Goal: Transaction & Acquisition: Purchase product/service

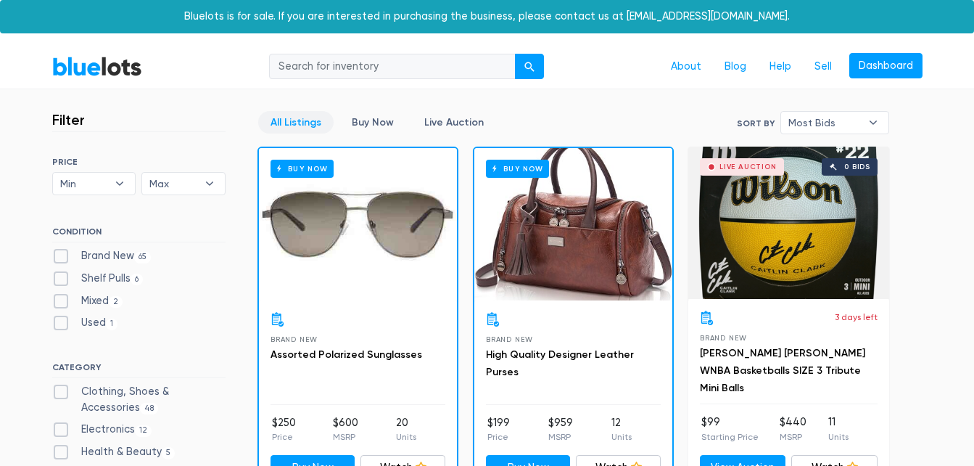
click at [99, 70] on link "BlueLots" at bounding box center [97, 66] width 90 height 21
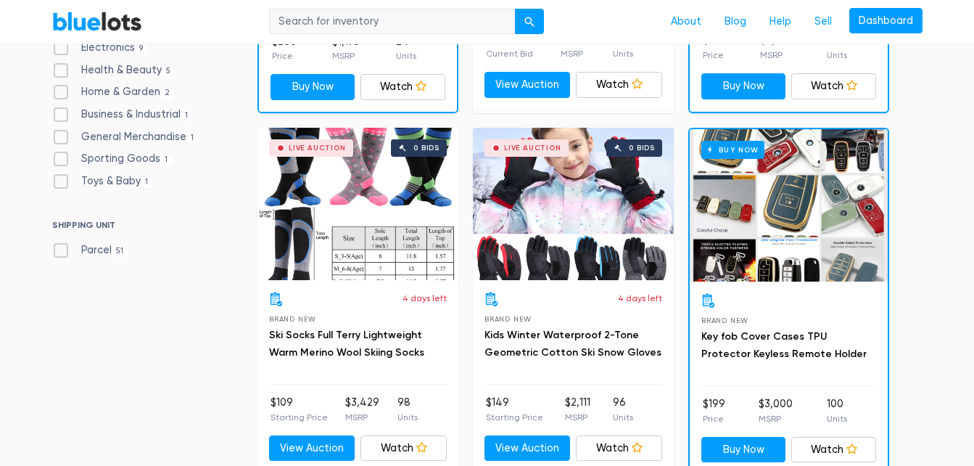
scroll to position [745, 0]
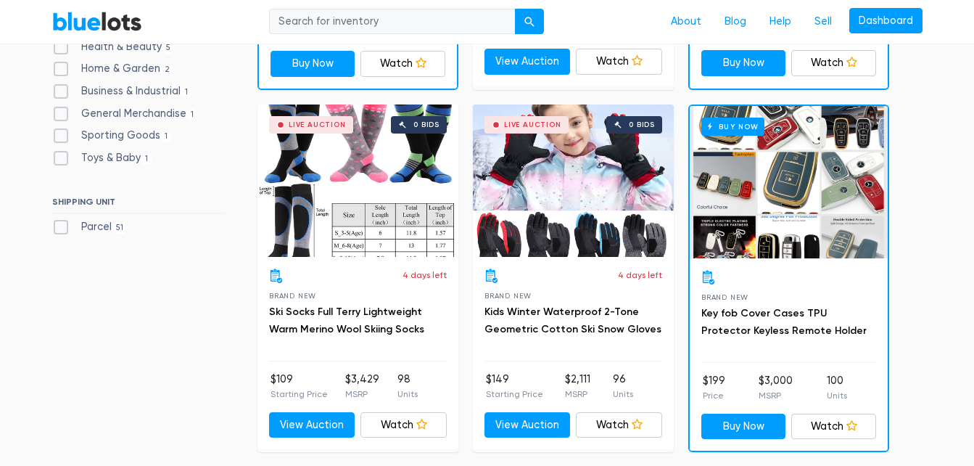
click at [774, 178] on div "Buy Now" at bounding box center [789, 182] width 198 height 152
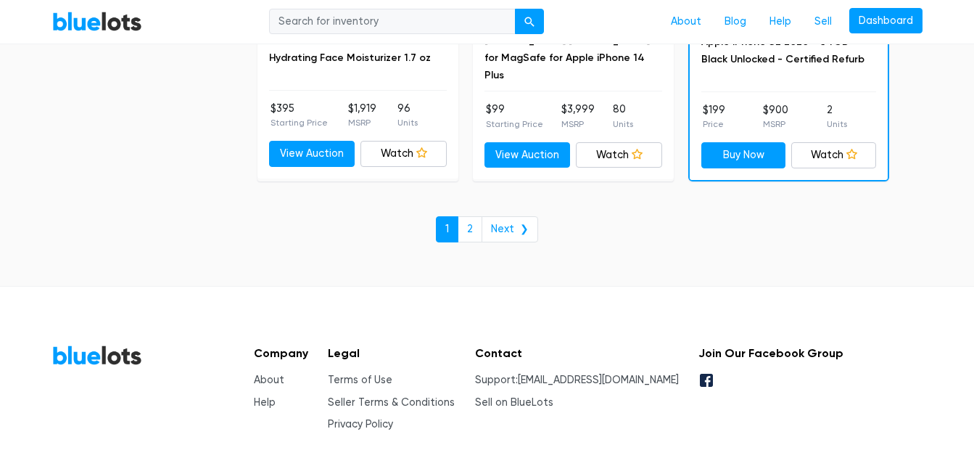
scroll to position [6427, 0]
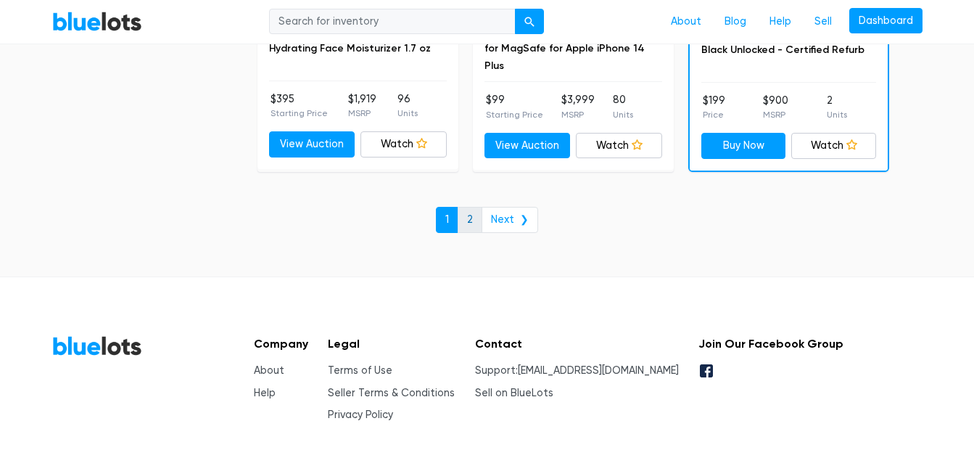
click at [477, 222] on link "2" at bounding box center [470, 220] width 25 height 26
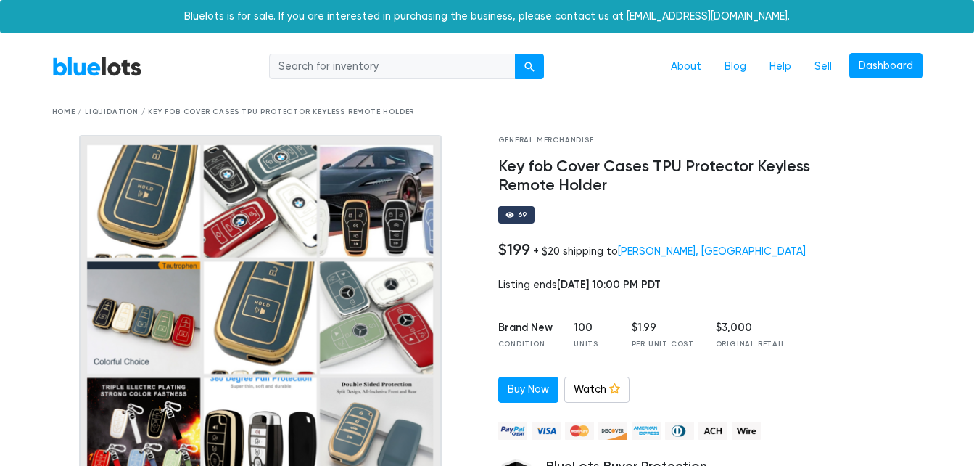
click at [381, 202] on img at bounding box center [260, 316] width 363 height 363
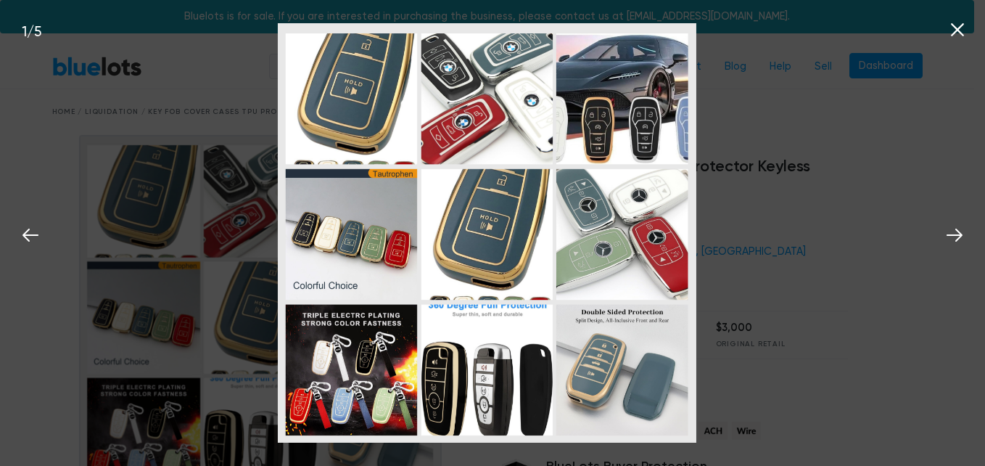
click at [954, 33] on icon at bounding box center [957, 29] width 13 height 13
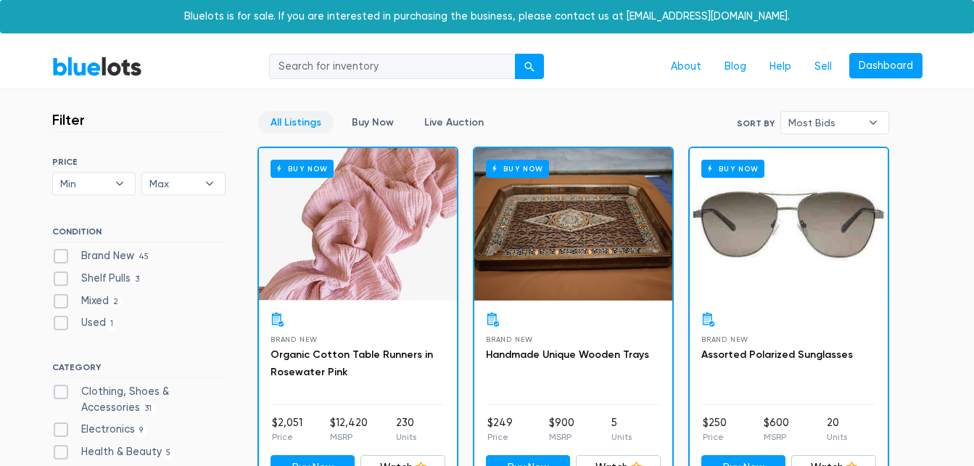
click at [293, 128] on link "All Listings" at bounding box center [295, 122] width 75 height 22
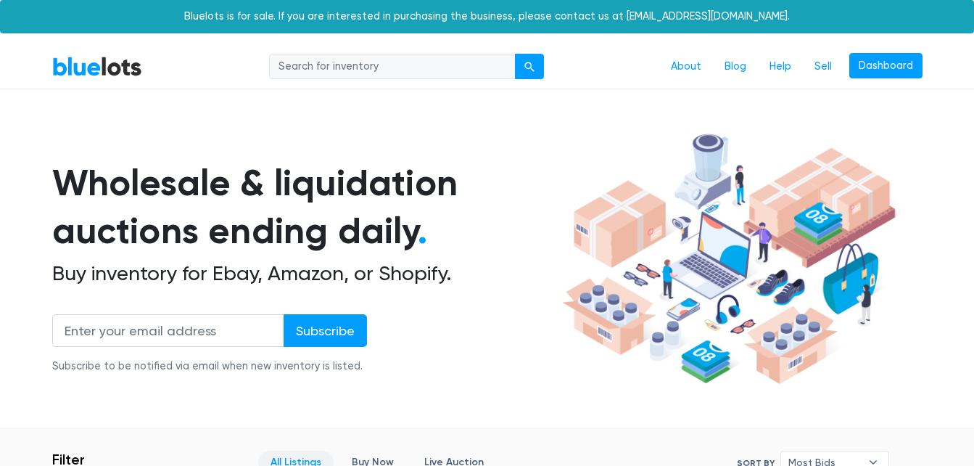
scroll to position [390, 0]
